Goal: Navigation & Orientation: Find specific page/section

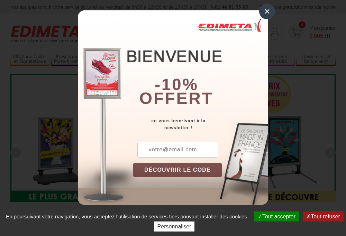
click at [273, 217] on button "Tout accepter" at bounding box center [276, 217] width 45 height 10
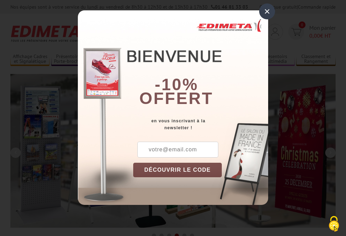
click at [267, 11] on div "×" at bounding box center [267, 11] width 16 height 16
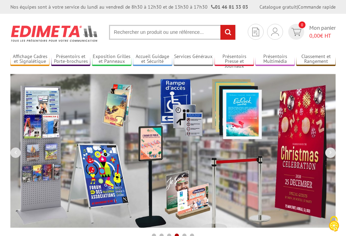
click at [0, 0] on div "Nos équipes sont à votre service du [DATE] au [DATE] de 8h30 à 12h30 et de 13h3…" at bounding box center [173, 7] width 346 height 14
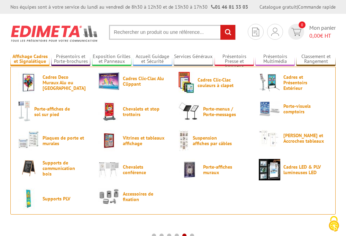
click at [30, 59] on link "Affichage Cadres et Signalétique" at bounding box center [29, 59] width 39 height 11
